Goal: Task Accomplishment & Management: Manage account settings

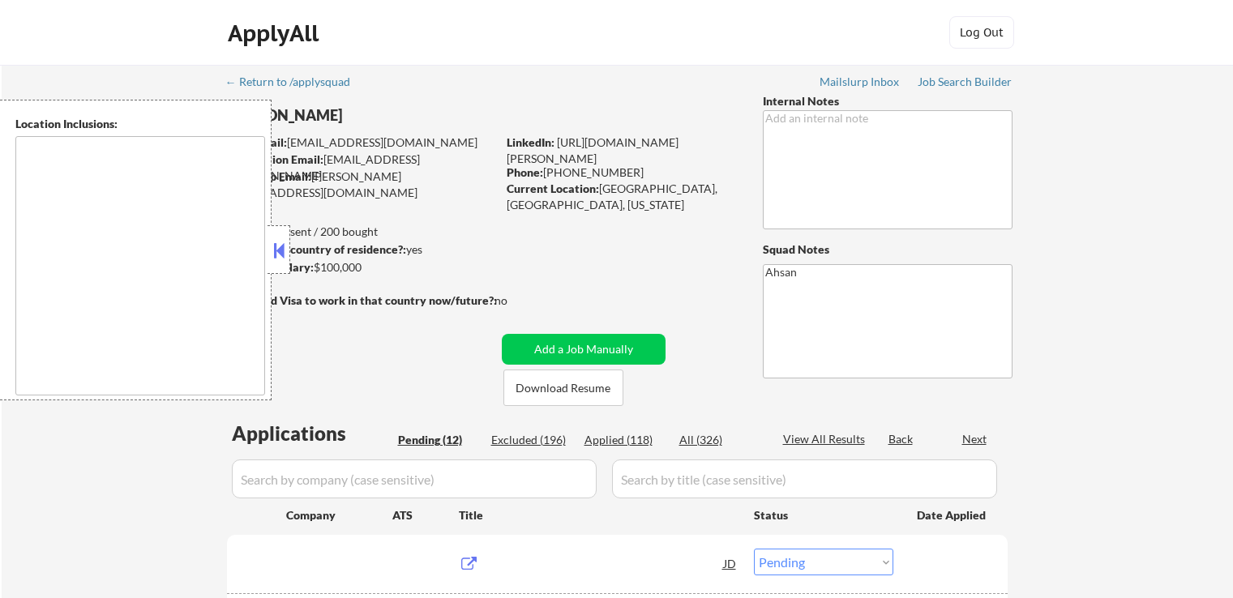
select select ""pending""
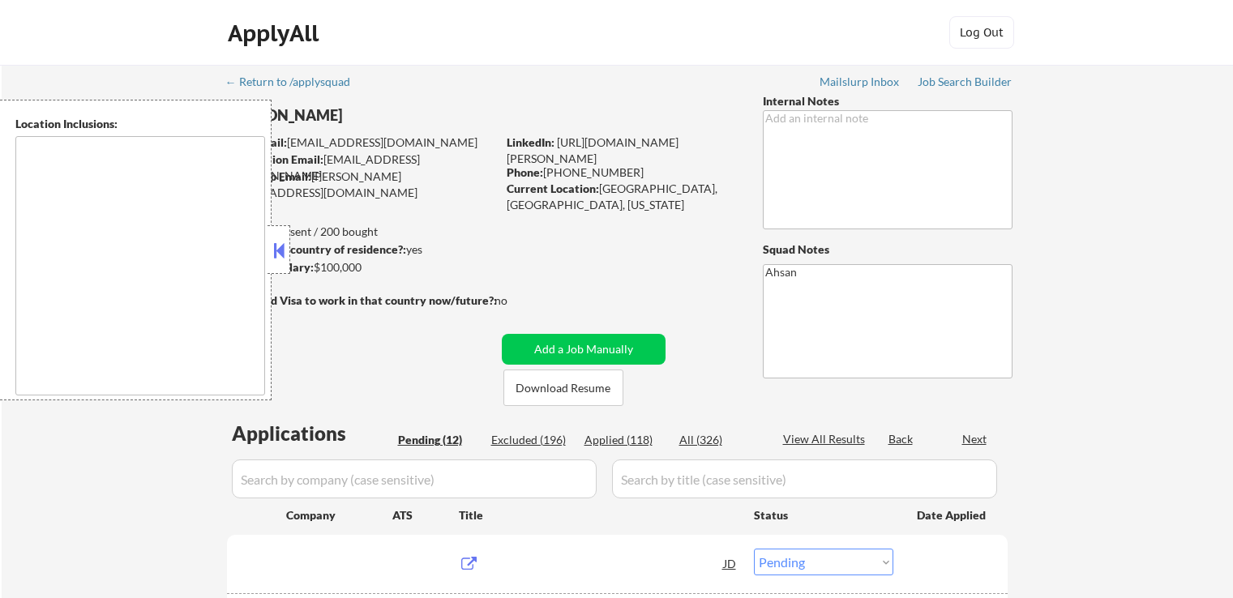
select select ""pending""
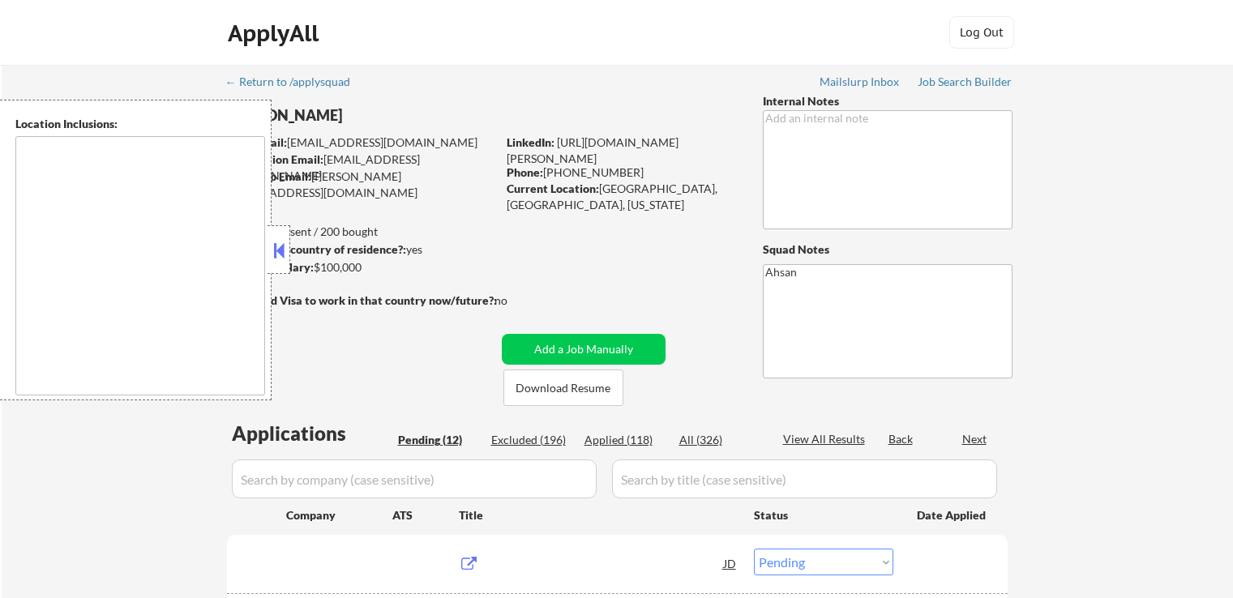
select select ""pending""
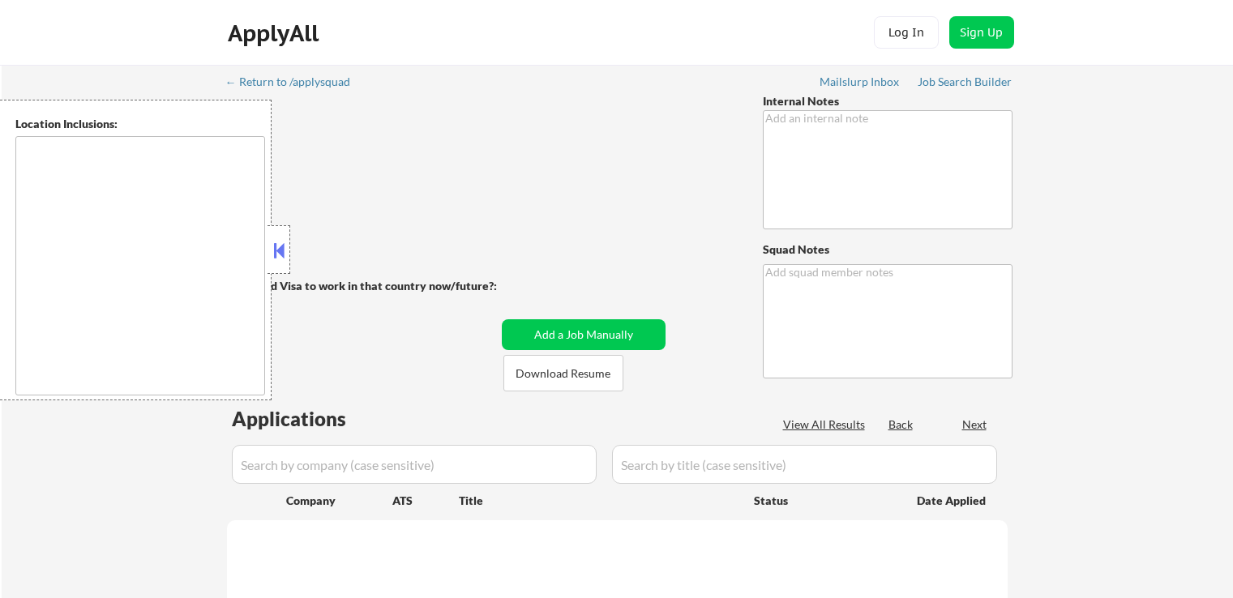
type textarea "Ahsan"
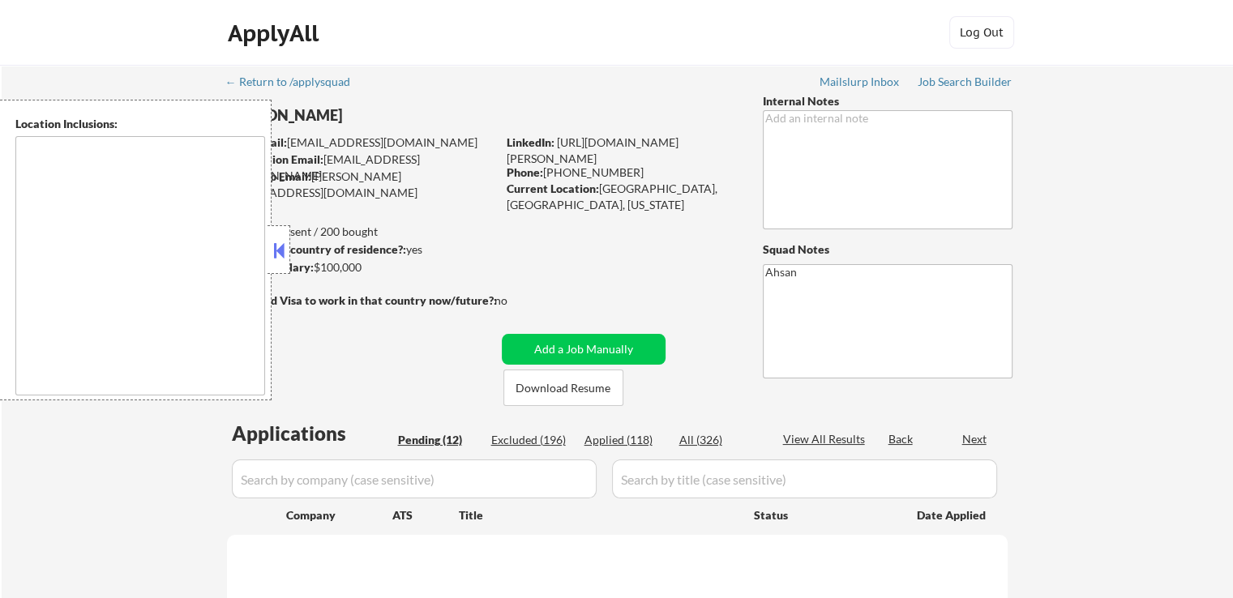
select select ""pending""
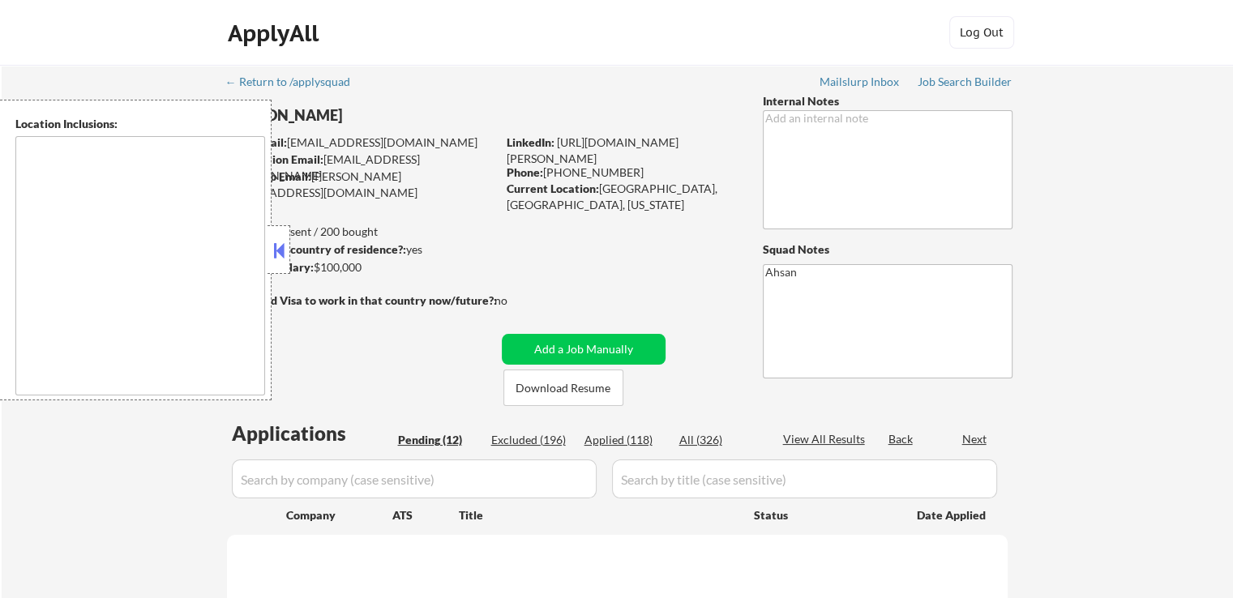
select select ""pending""
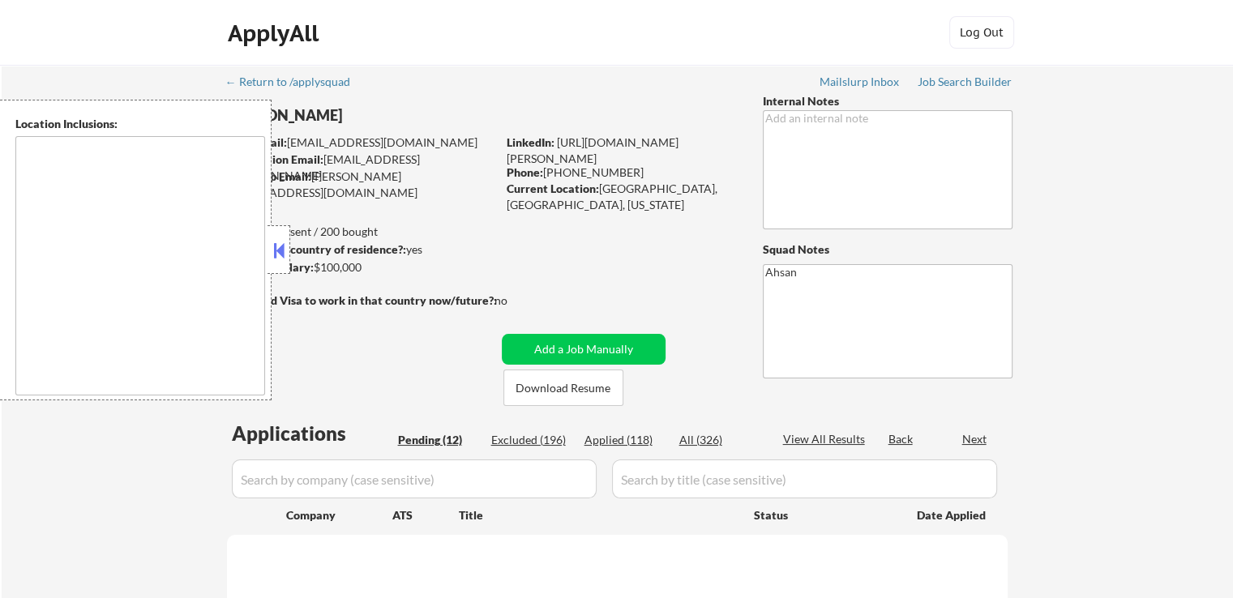
select select ""pending""
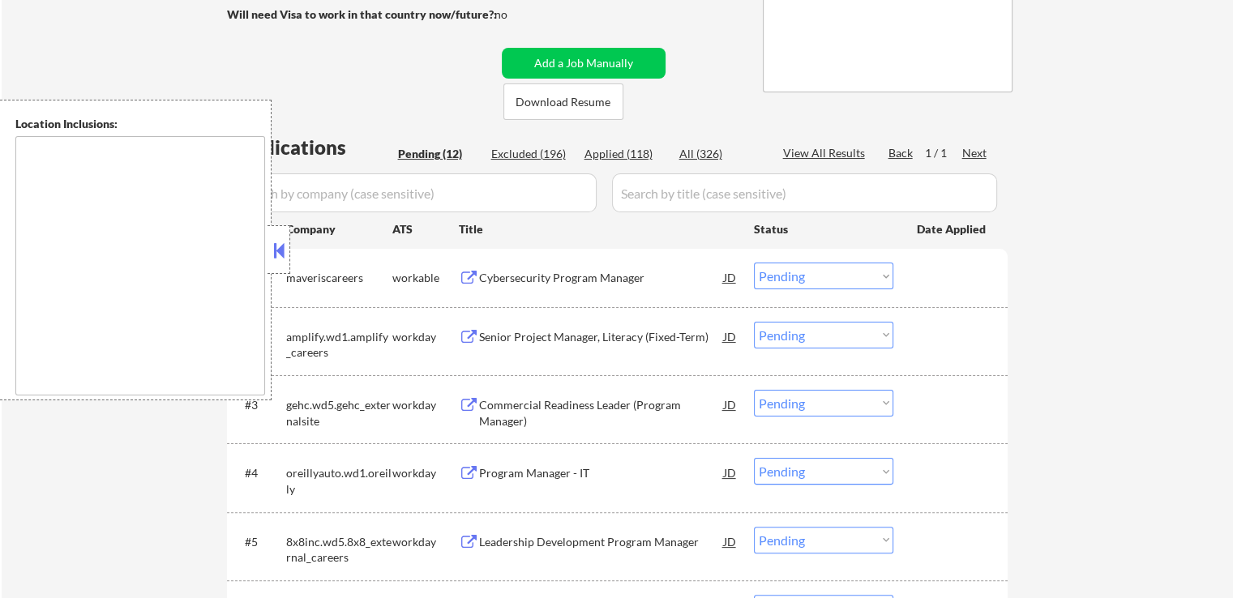
scroll to position [405, 0]
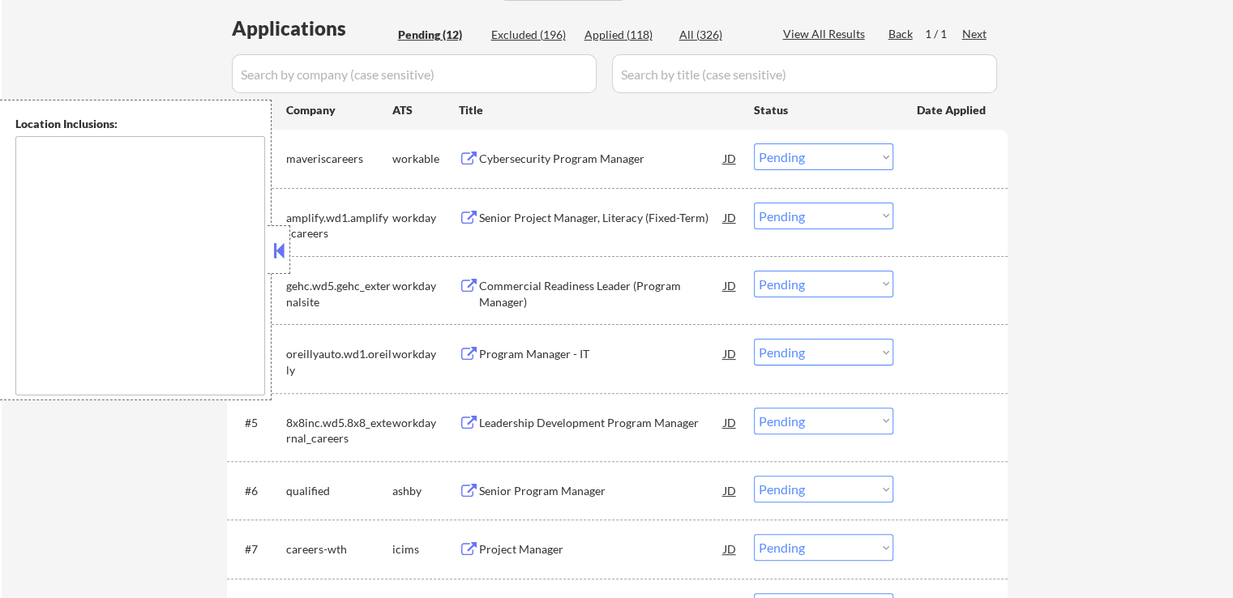
click at [517, 156] on div "Cybersecurity Program Manager" at bounding box center [601, 159] width 245 height 16
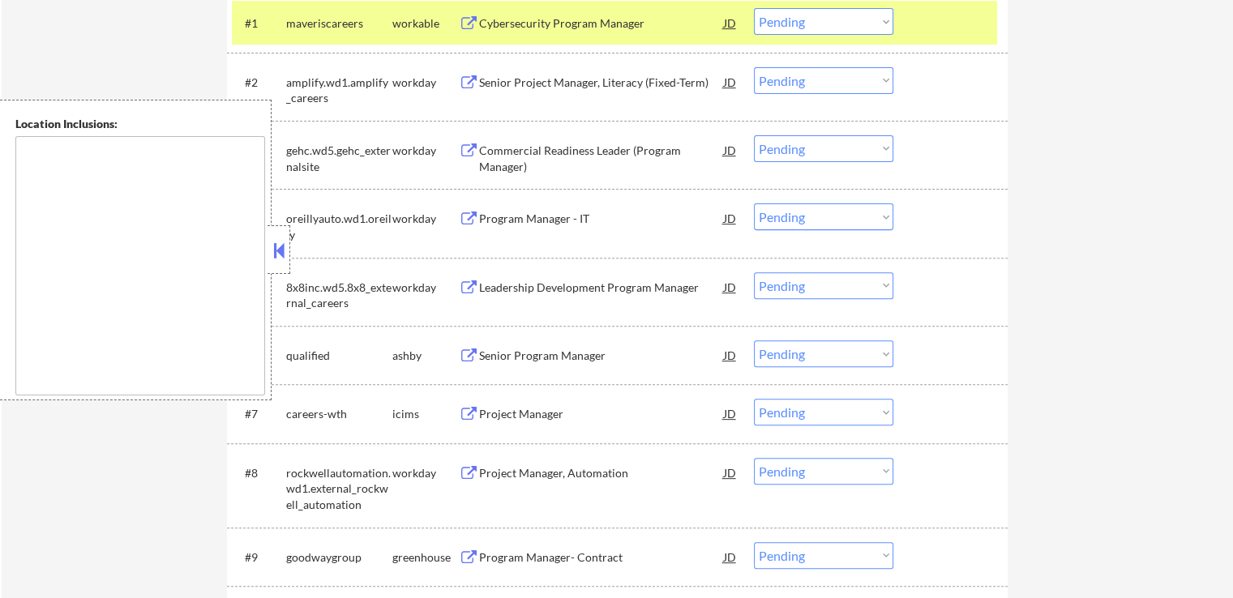
scroll to position [568, 0]
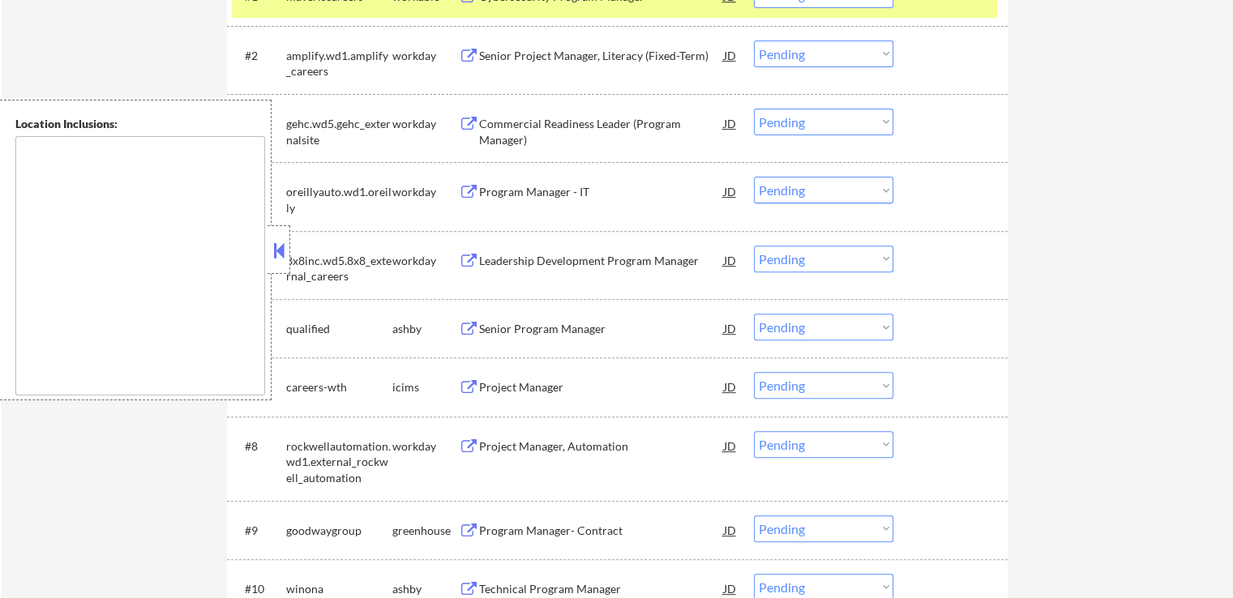
click at [500, 320] on div "Senior Program Manager" at bounding box center [601, 328] width 245 height 29
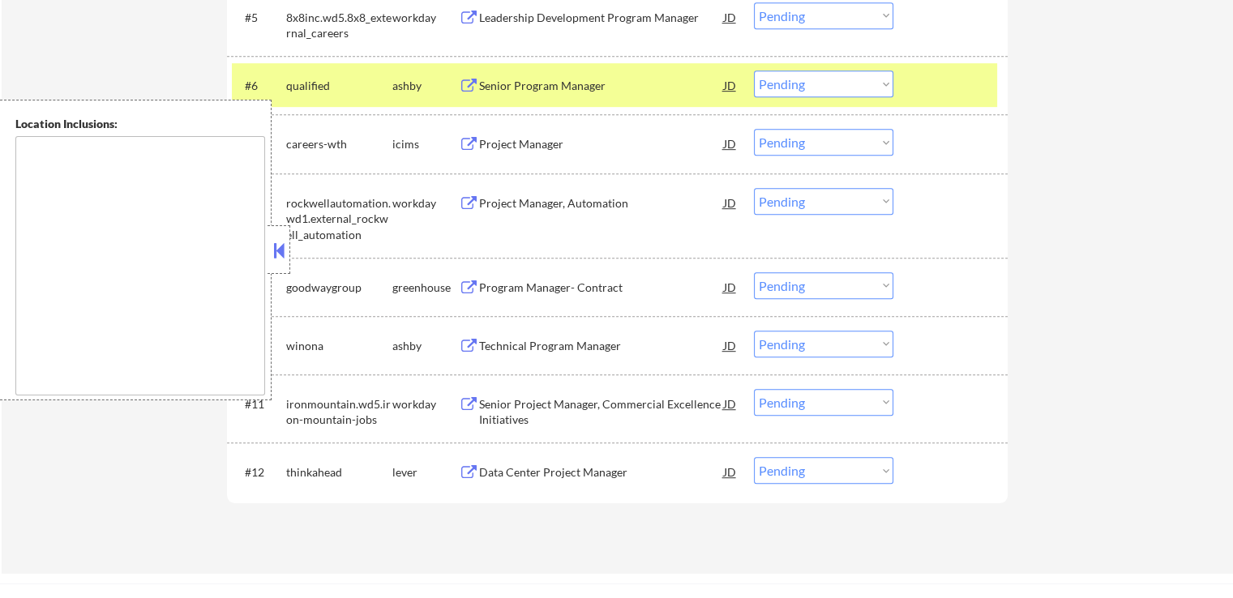
click at [464, 279] on div "Program Manager- Contract JD" at bounding box center [599, 286] width 280 height 29
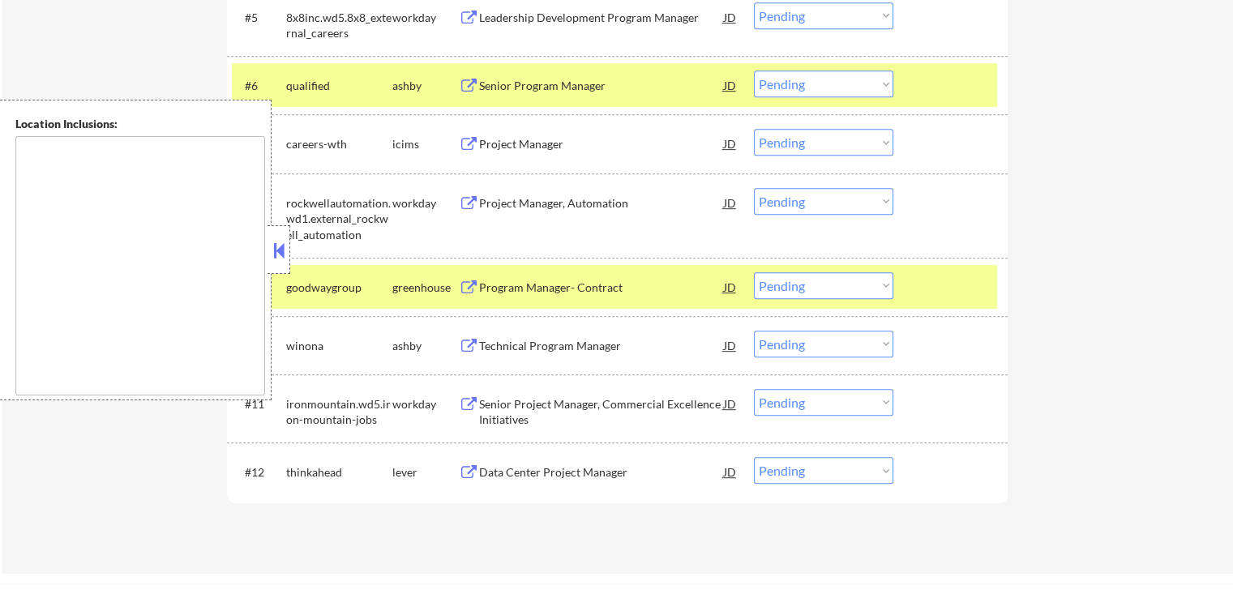
scroll to position [892, 0]
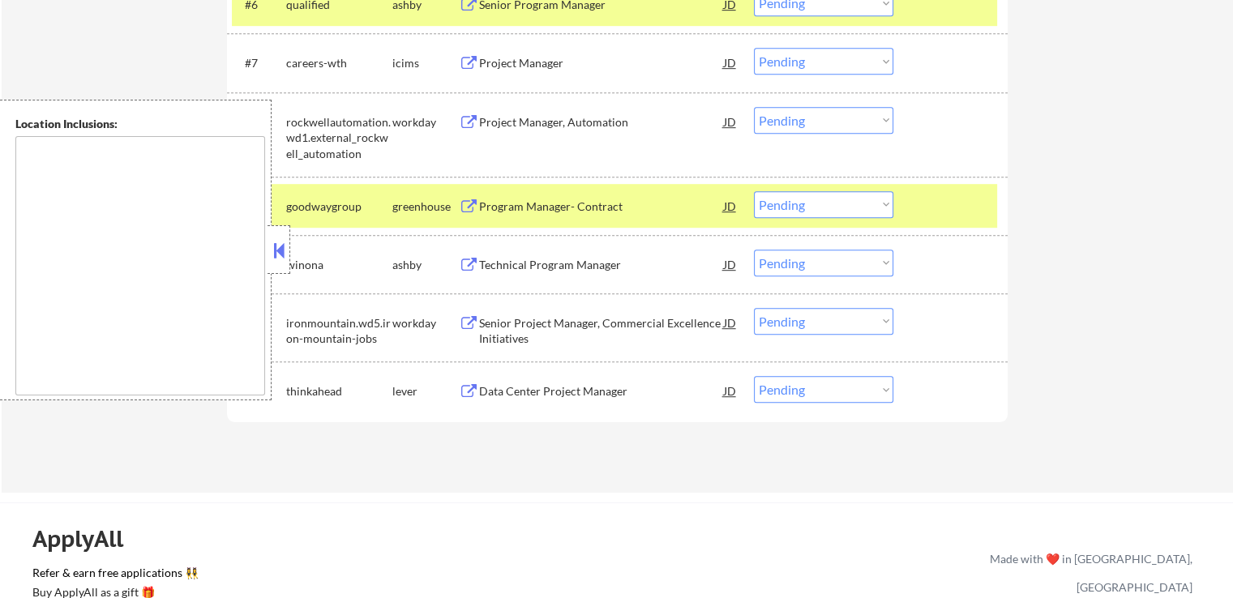
click at [505, 261] on div "Technical Program Manager" at bounding box center [601, 265] width 245 height 16
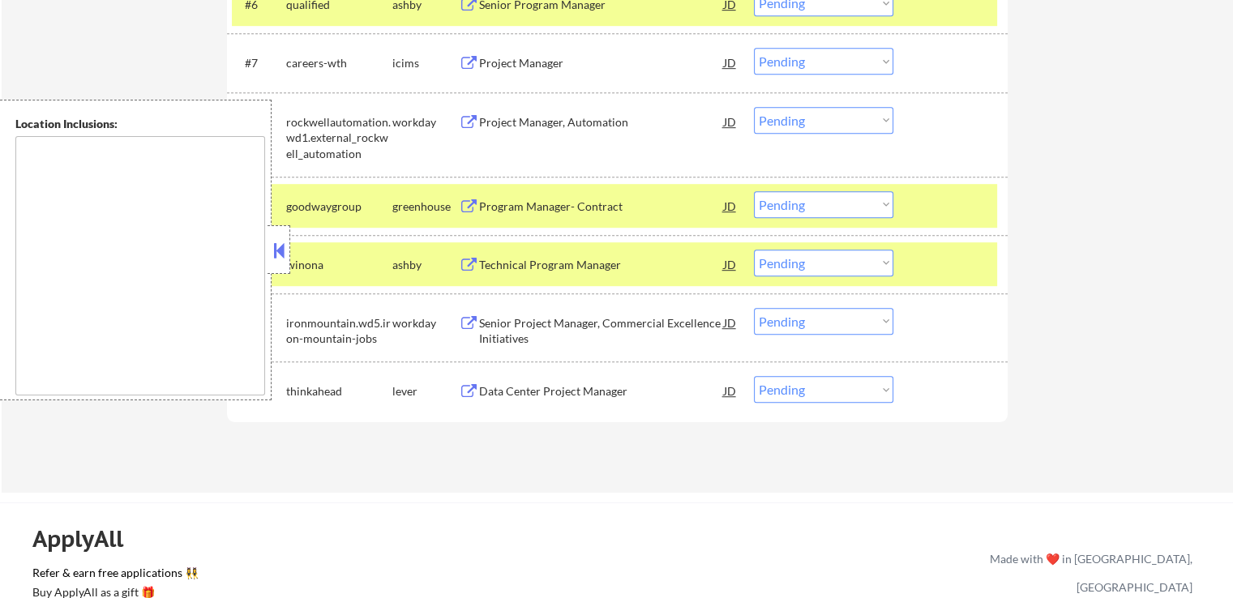
scroll to position [973, 0]
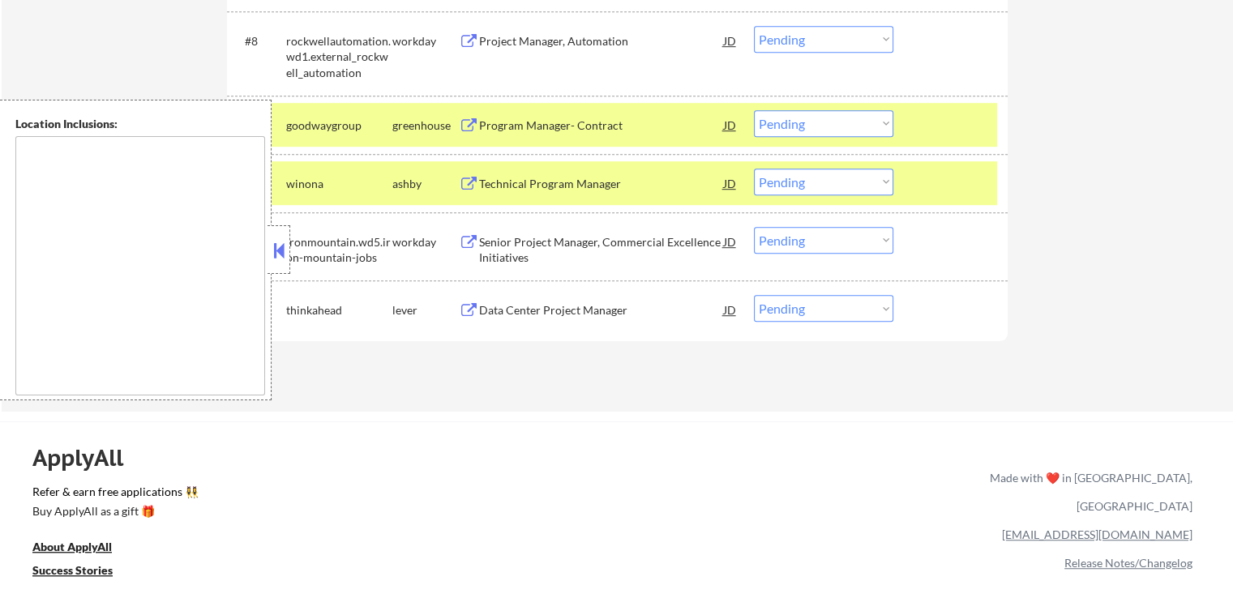
click at [500, 310] on div "Data Center Project Manager" at bounding box center [601, 310] width 245 height 16
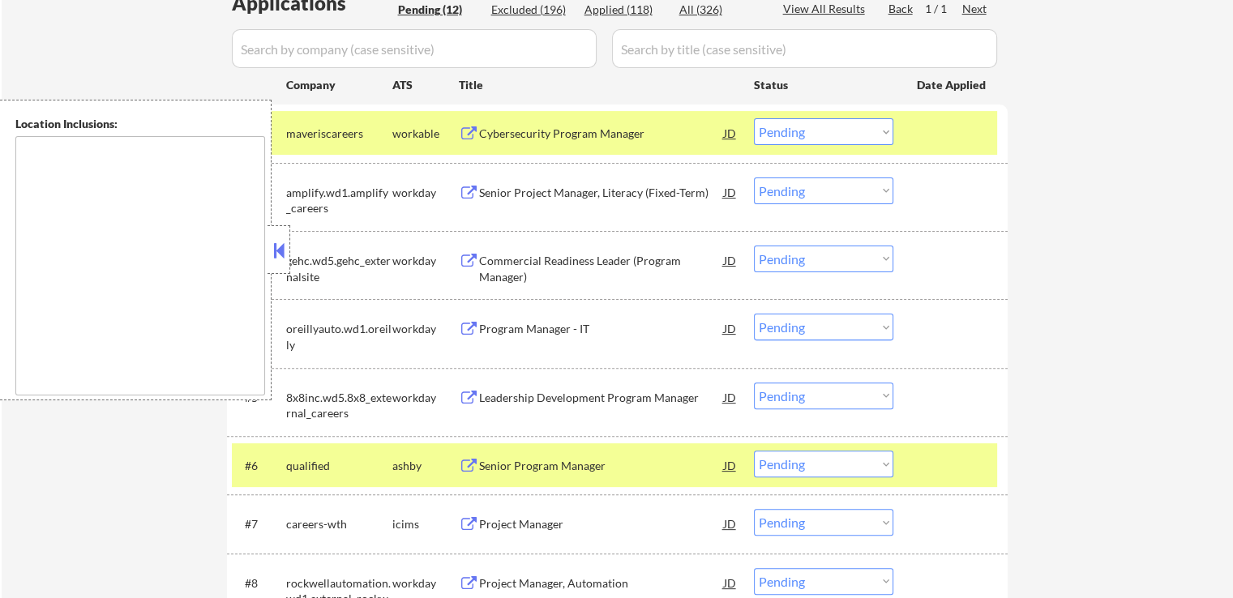
scroll to position [405, 0]
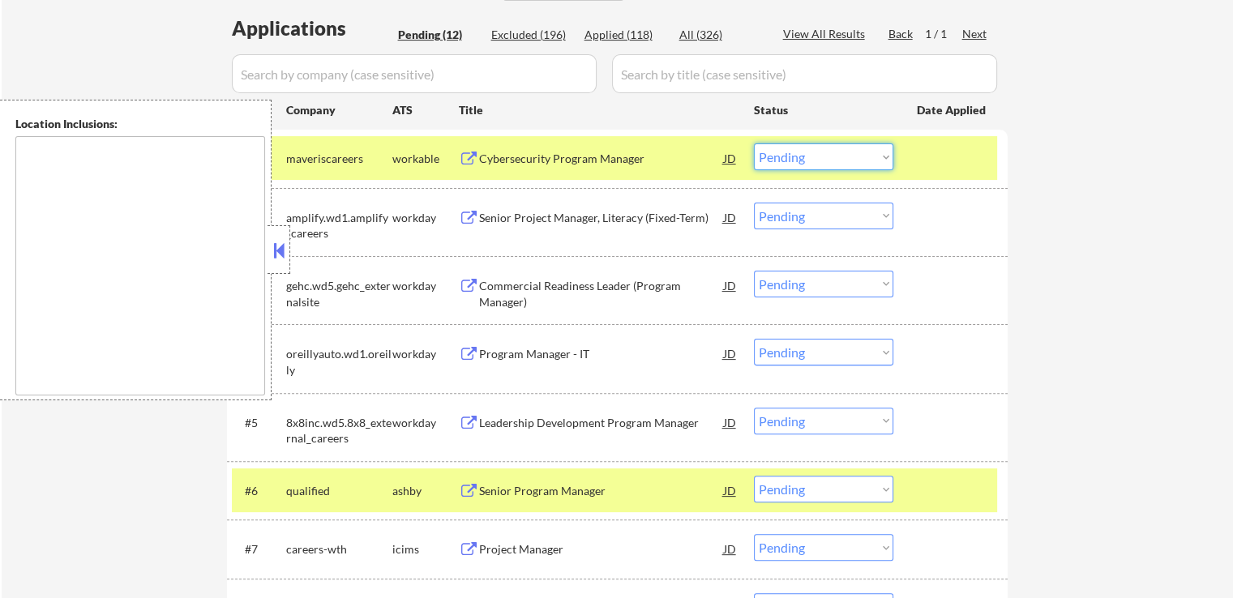
click at [815, 152] on select "Choose an option... Pending Applied Excluded (Questions) Excluded (Expired) Exc…" at bounding box center [823, 157] width 139 height 27
click at [754, 144] on select "Choose an option... Pending Applied Excluded (Questions) Excluded (Expired) Exc…" at bounding box center [823, 157] width 139 height 27
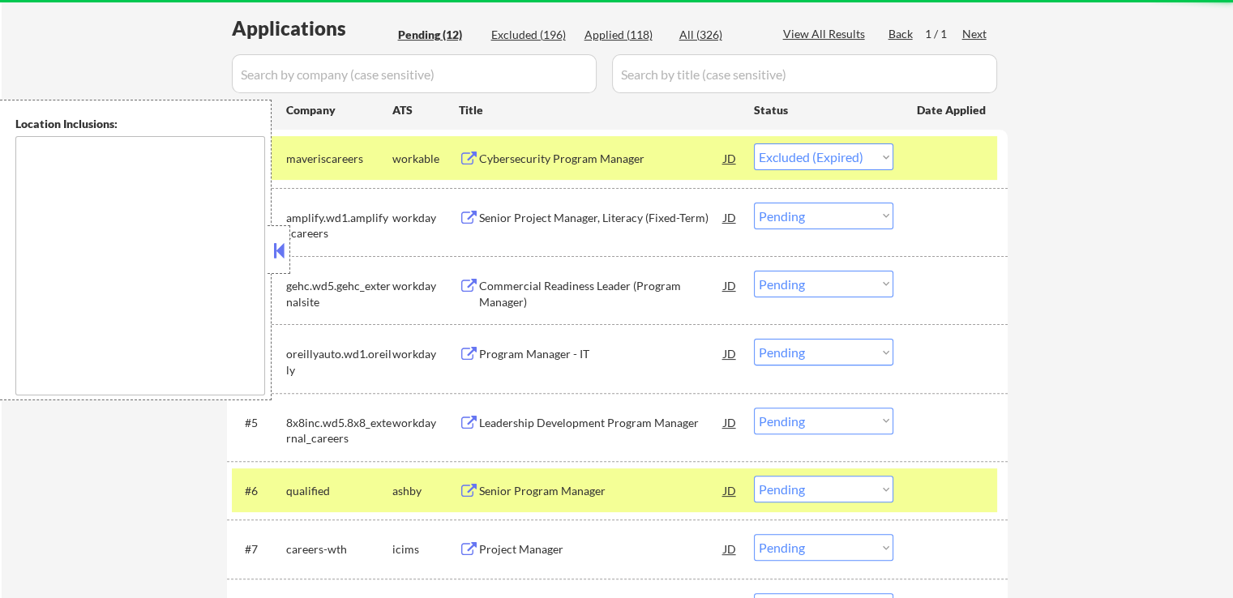
select select ""pending""
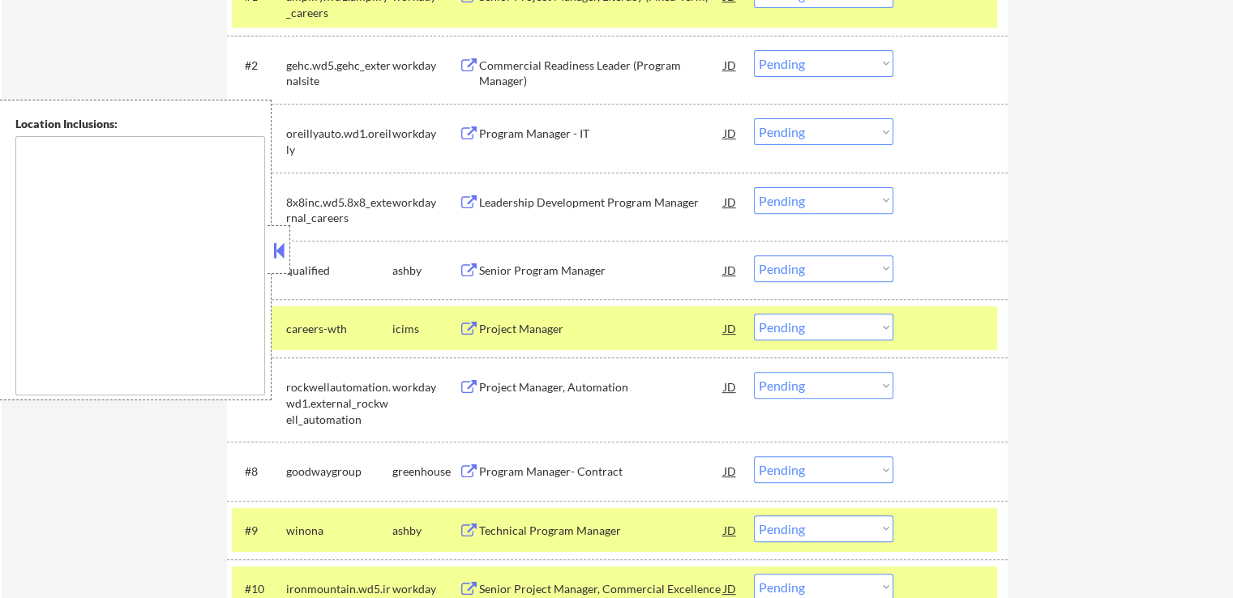
scroll to position [649, 0]
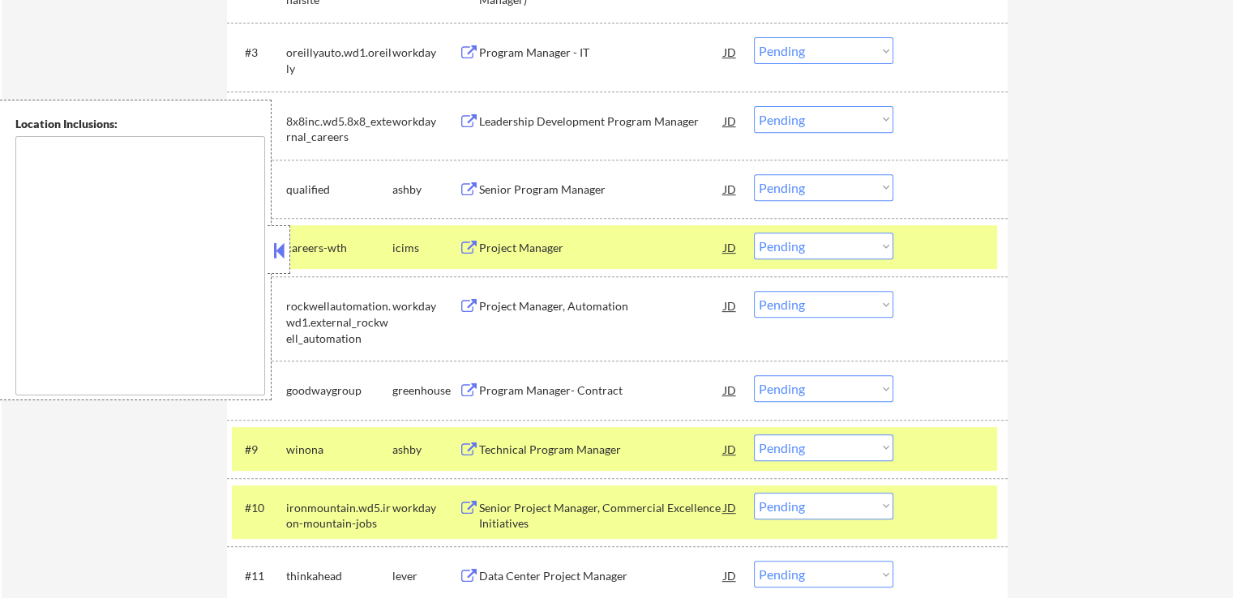
click at [807, 176] on select "Choose an option... Pending Applied Excluded (Questions) Excluded (Expired) Exc…" at bounding box center [823, 187] width 139 height 27
click at [754, 174] on select "Choose an option... Pending Applied Excluded (Questions) Excluded (Expired) Exc…" at bounding box center [823, 187] width 139 height 27
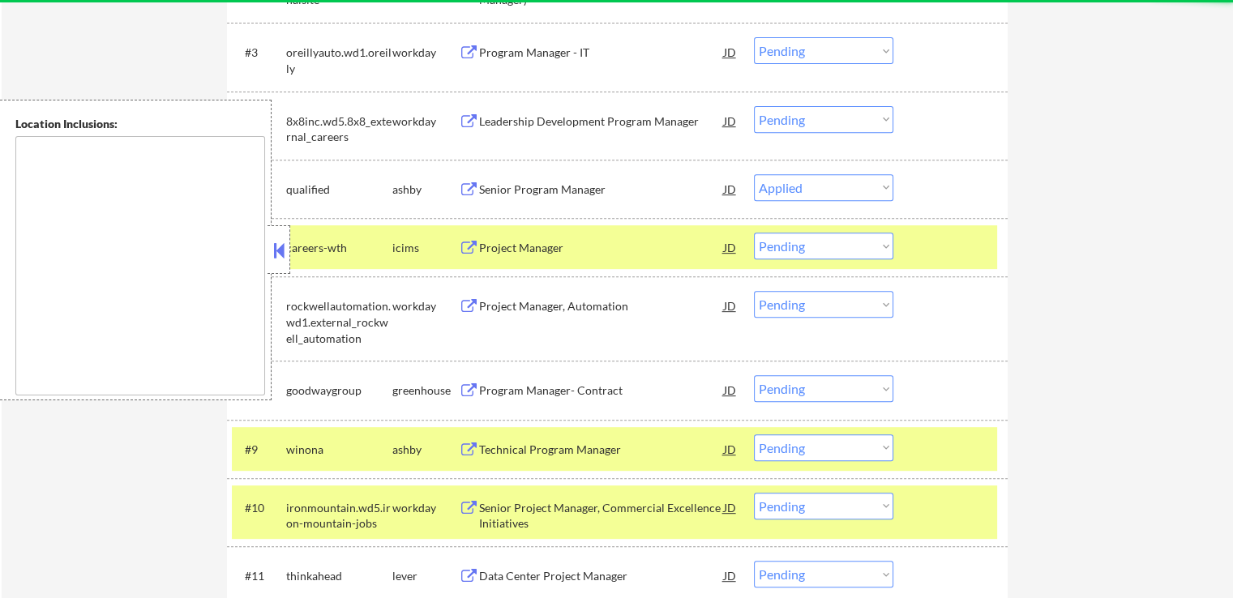
select select ""pending""
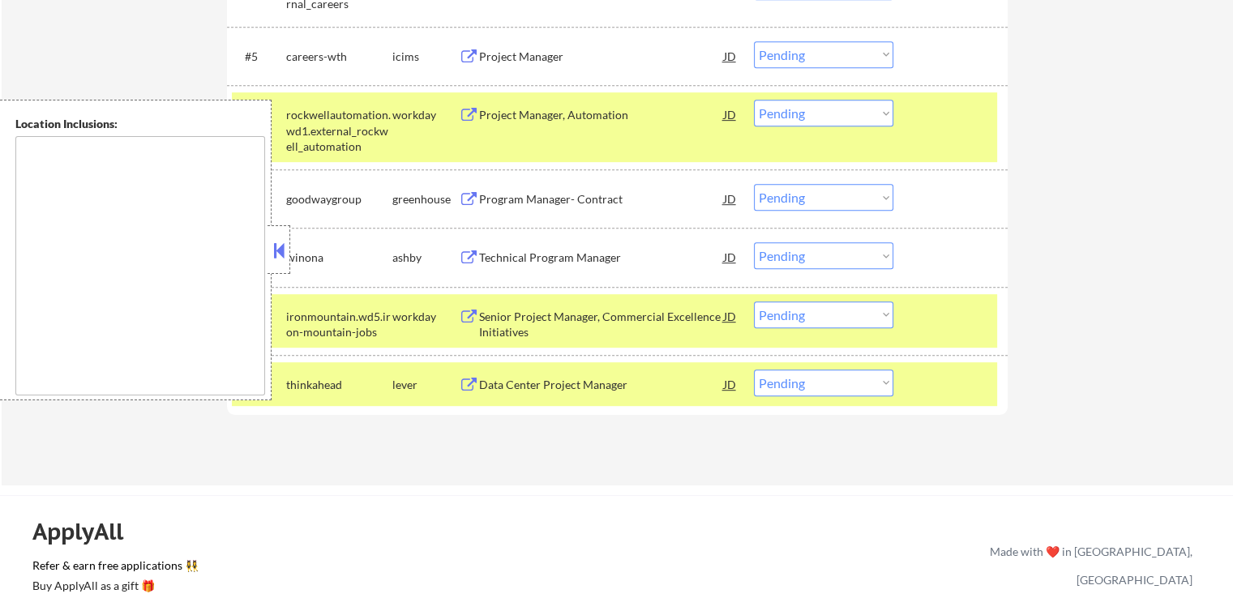
scroll to position [811, 0]
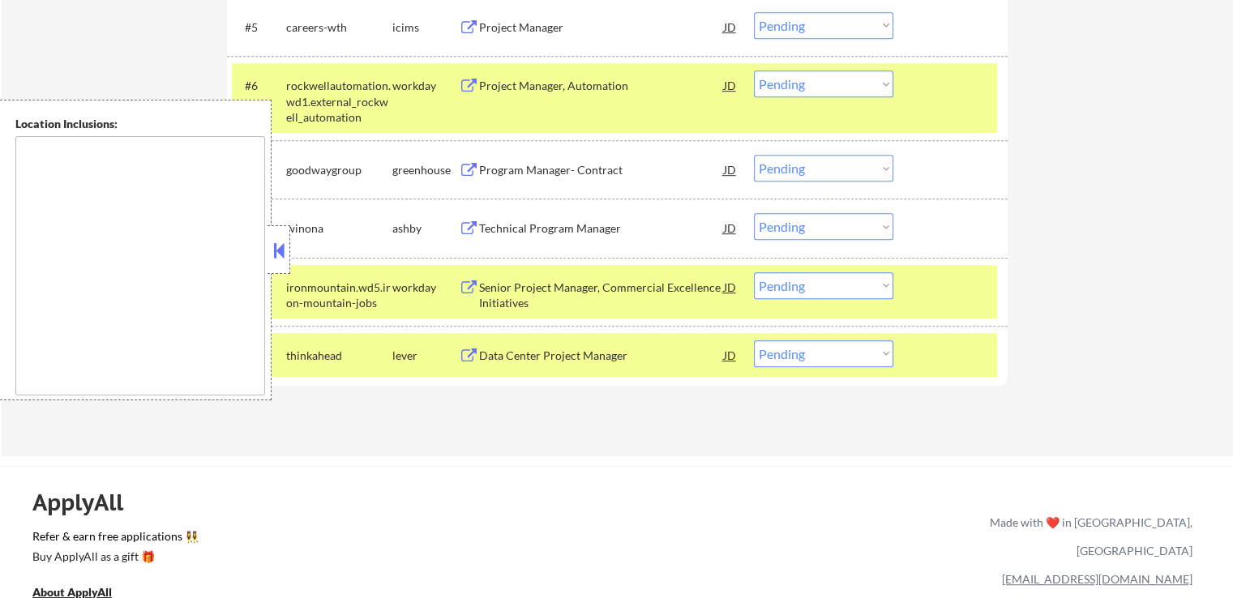
drag, startPoint x: 801, startPoint y: 165, endPoint x: 809, endPoint y: 179, distance: 15.6
click at [801, 165] on select "Choose an option... Pending Applied Excluded (Questions) Excluded (Expired) Exc…" at bounding box center [823, 168] width 139 height 27
click at [754, 155] on select "Choose an option... Pending Applied Excluded (Questions) Excluded (Expired) Exc…" at bounding box center [823, 168] width 139 height 27
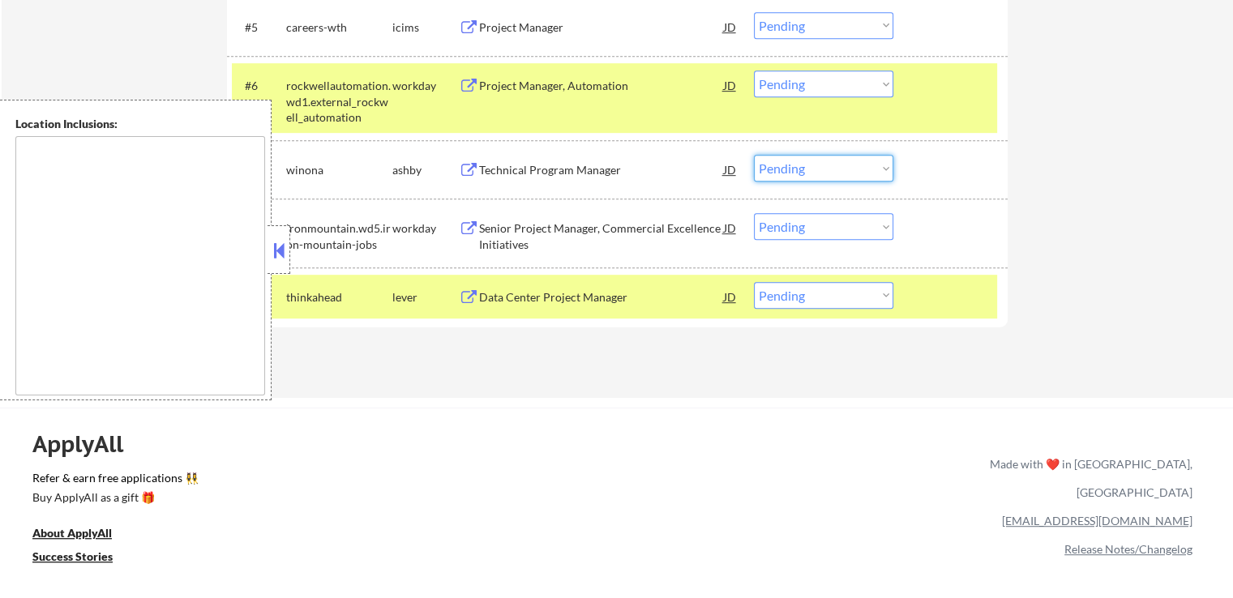
click at [839, 176] on select "Choose an option... Pending Applied Excluded (Questions) Excluded (Expired) Exc…" at bounding box center [823, 168] width 139 height 27
click at [754, 155] on select "Choose an option... Pending Applied Excluded (Questions) Excluded (Expired) Exc…" at bounding box center [823, 168] width 139 height 27
select select ""pending""
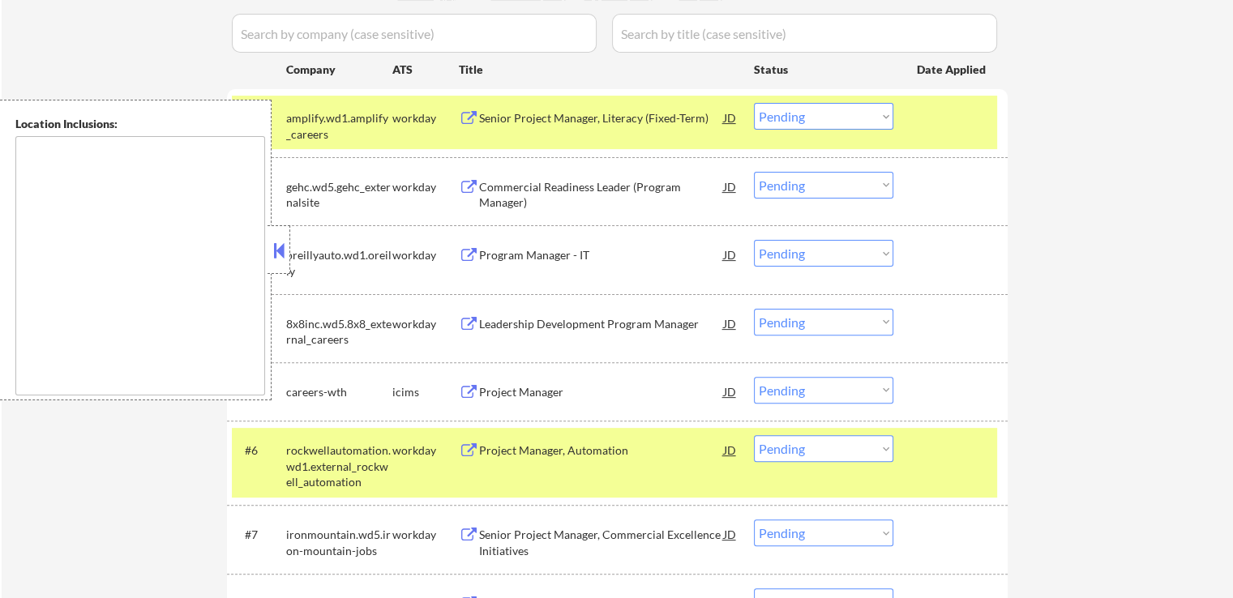
scroll to position [487, 0]
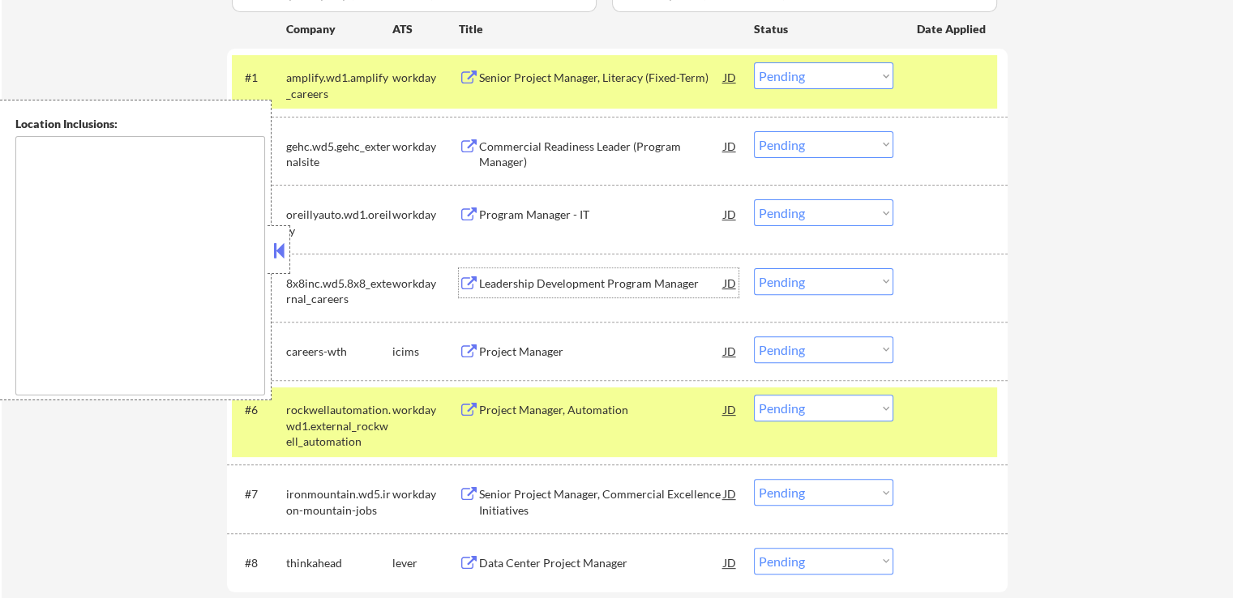
click at [520, 283] on div "Leadership Development Program Manager" at bounding box center [601, 284] width 245 height 16
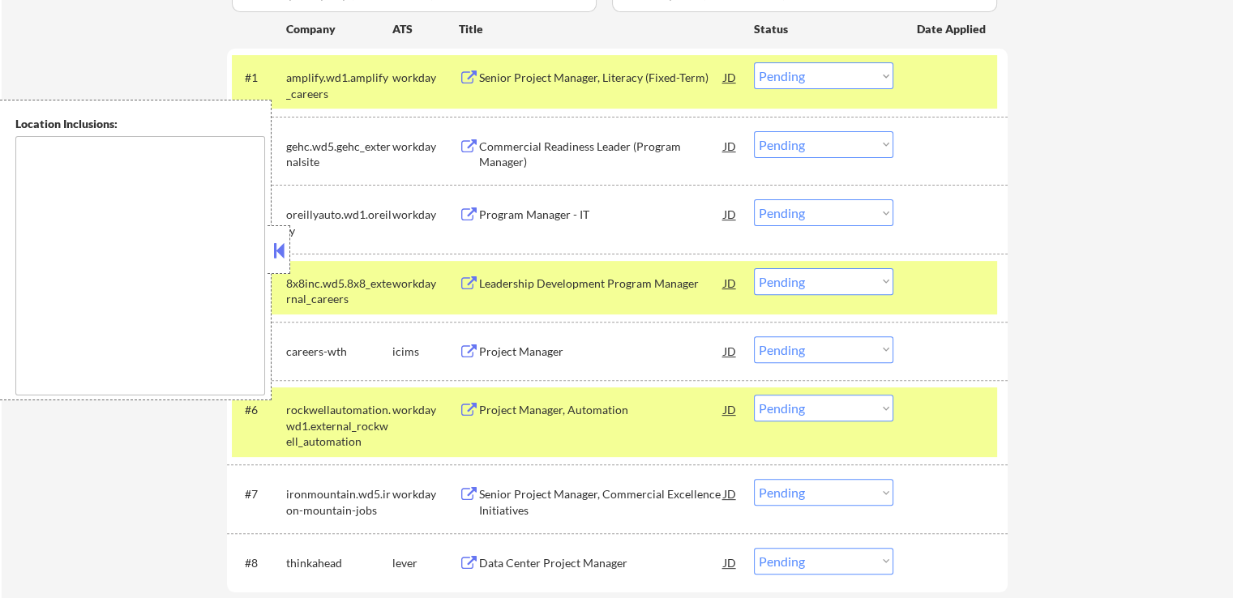
click at [506, 78] on div "Senior Project Manager, Literacy (Fixed-Term)" at bounding box center [601, 78] width 245 height 16
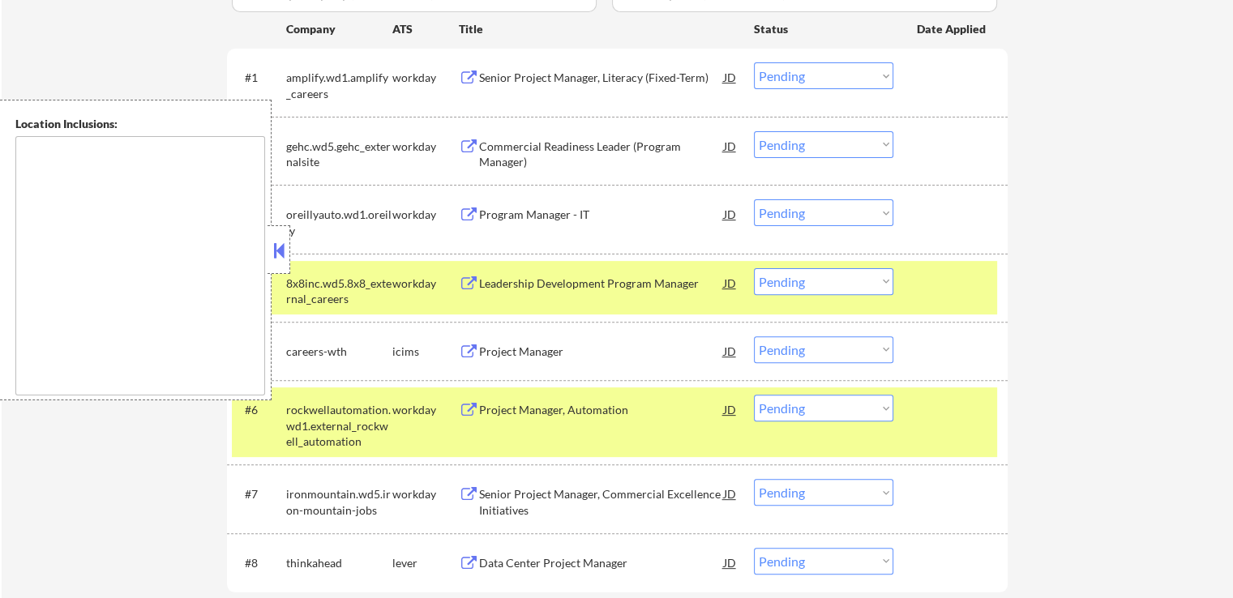
click at [497, 207] on div "Program Manager - IT" at bounding box center [601, 215] width 245 height 16
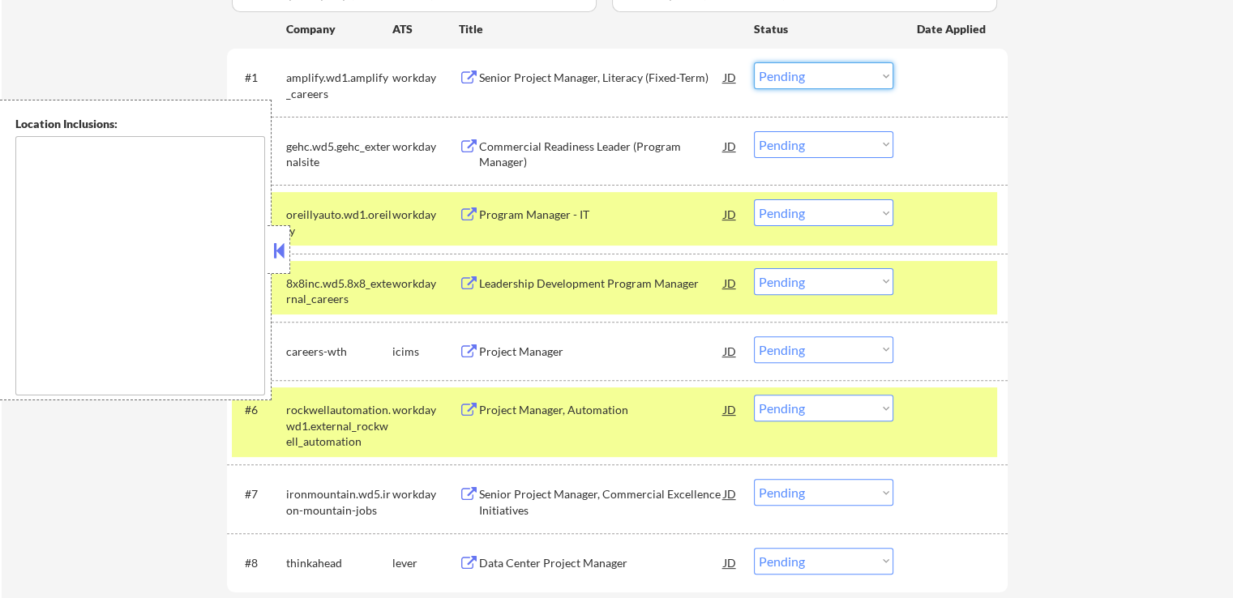
drag, startPoint x: 783, startPoint y: 78, endPoint x: 787, endPoint y: 87, distance: 9.8
click at [783, 78] on select "Choose an option... Pending Applied Excluded (Questions) Excluded (Expired) Exc…" at bounding box center [823, 75] width 139 height 27
click at [754, 62] on select "Choose an option... Pending Applied Excluded (Questions) Excluded (Expired) Exc…" at bounding box center [823, 75] width 139 height 27
select select ""pending""
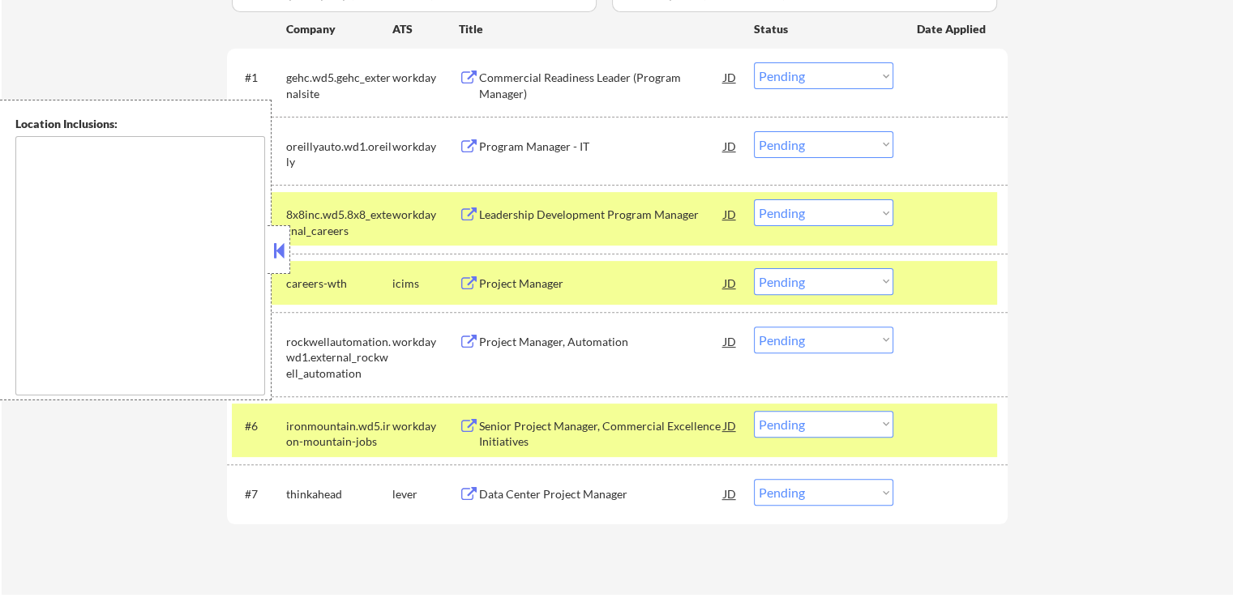
click at [824, 212] on select "Choose an option... Pending Applied Excluded (Questions) Excluded (Expired) Exc…" at bounding box center [823, 212] width 139 height 27
click at [754, 199] on select "Choose an option... Pending Applied Excluded (Questions) Excluded (Expired) Exc…" at bounding box center [823, 212] width 139 height 27
select select ""pending""
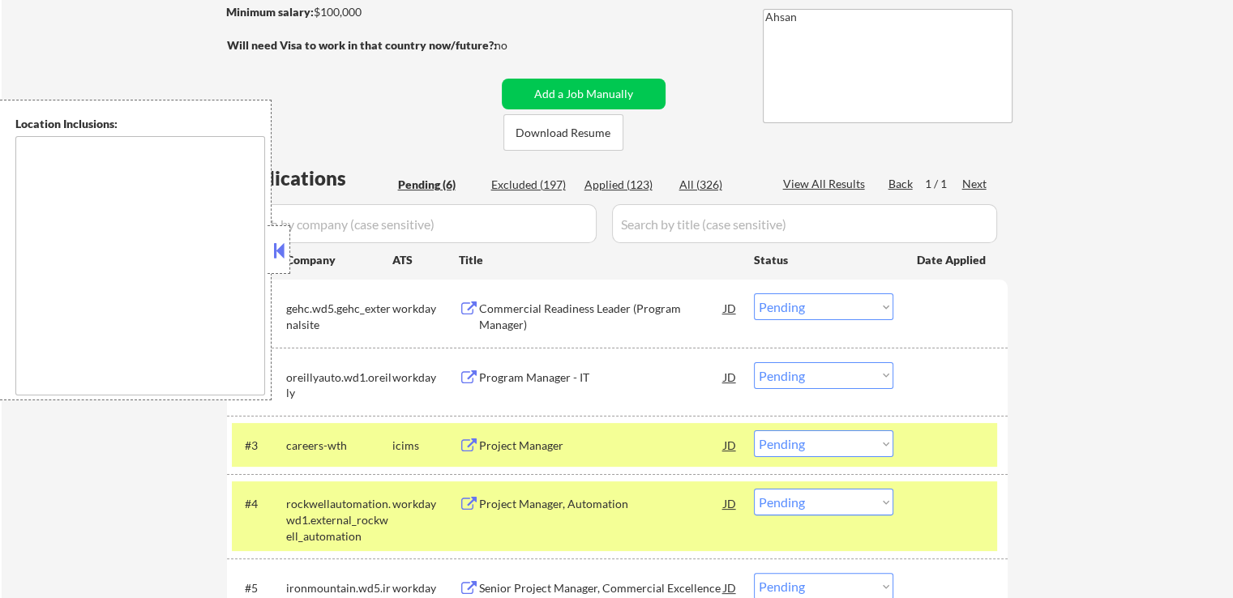
scroll to position [162, 0]
